Goal: Navigation & Orientation: Go to known website

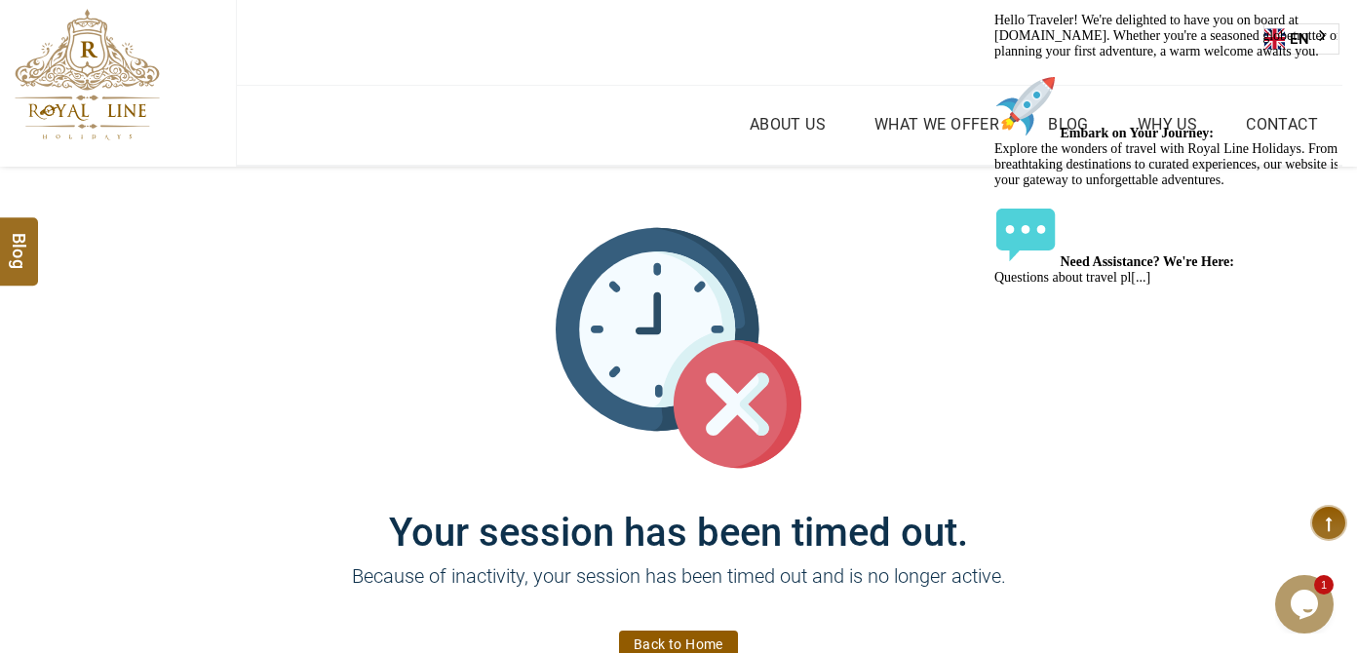
click at [1336, 73] on div "Welcome to Royal Line Holidays! Hello Traveler! We're delighted to have you on …" at bounding box center [1169, 108] width 351 height 355
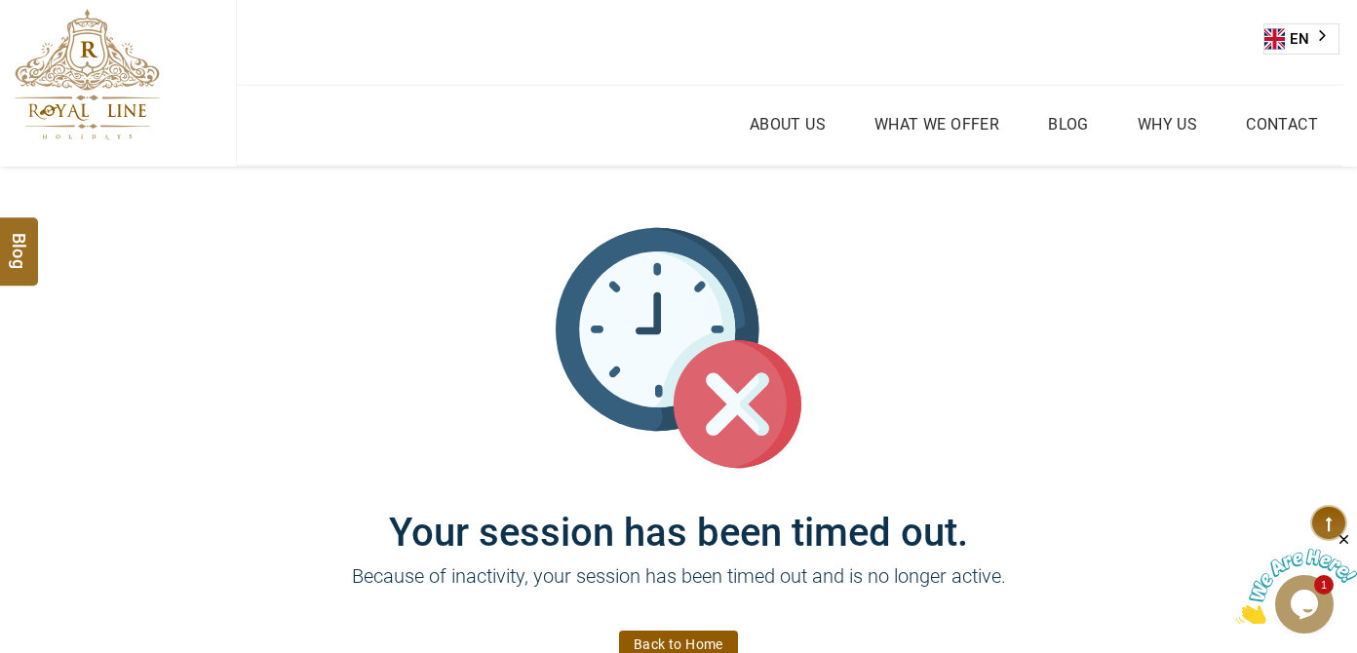
click at [122, 94] on img at bounding box center [87, 75] width 145 height 132
